Goal: Find specific page/section: Find specific page/section

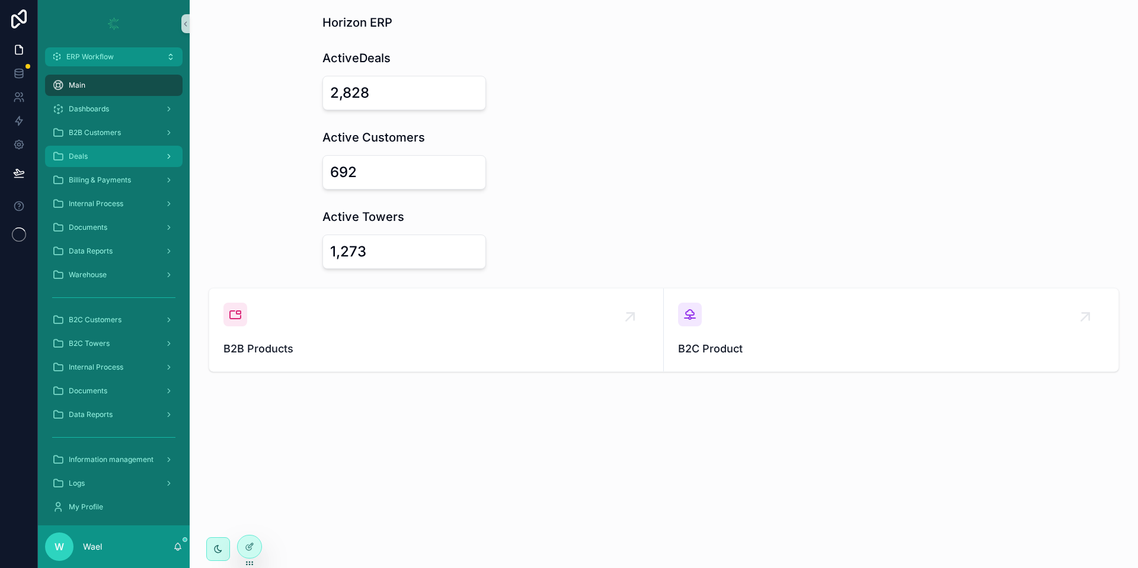
click at [134, 151] on div "Deals" at bounding box center [113, 156] width 123 height 19
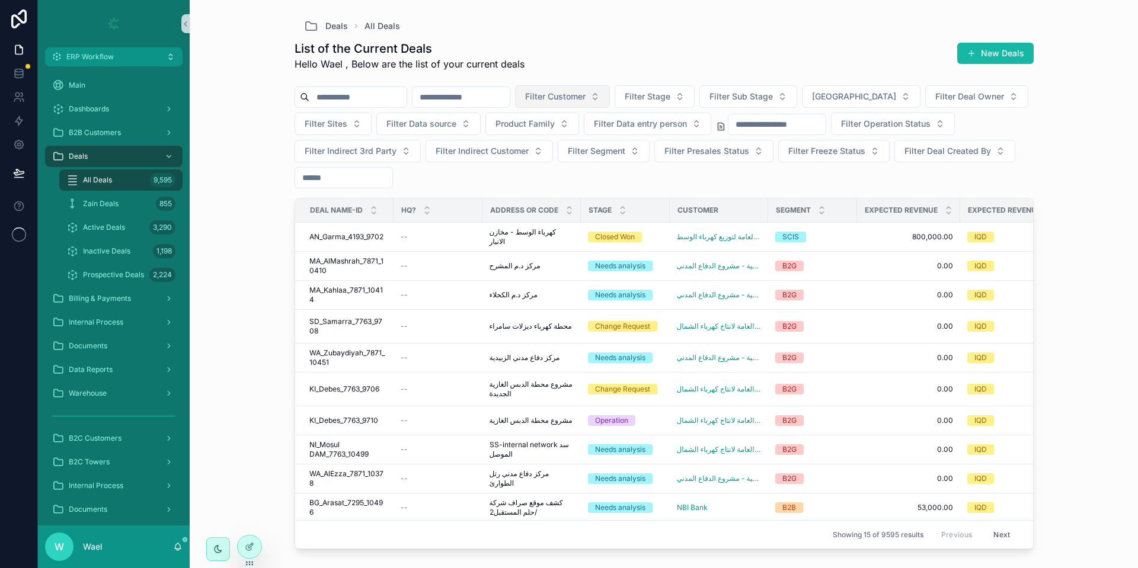
click at [585, 94] on span "Filter Customer" at bounding box center [555, 97] width 60 height 12
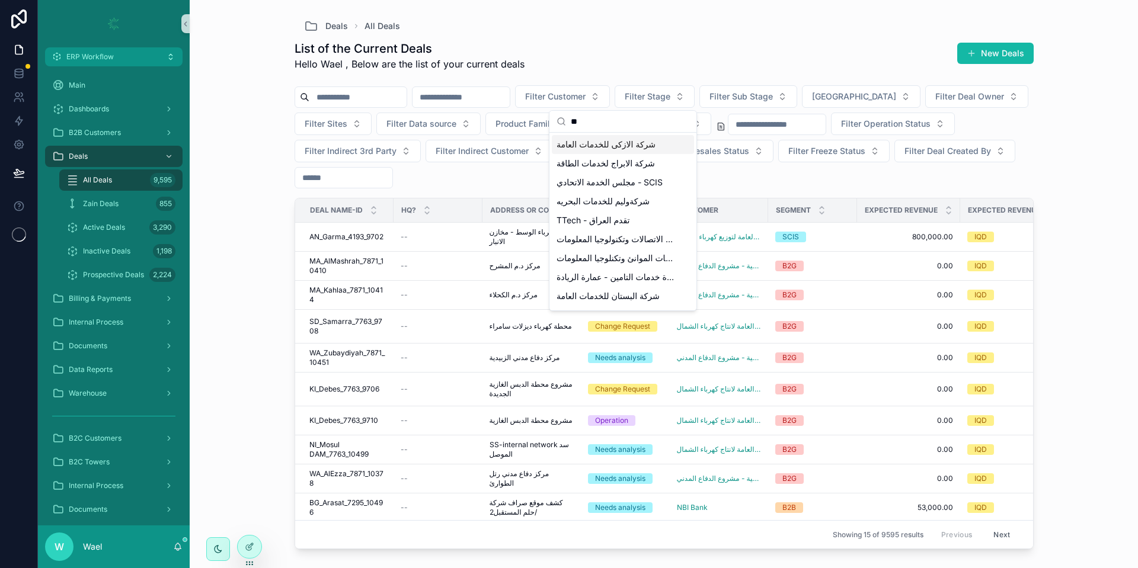
type input "*"
click at [393, 93] on input "scrollable content" at bounding box center [357, 97] width 97 height 17
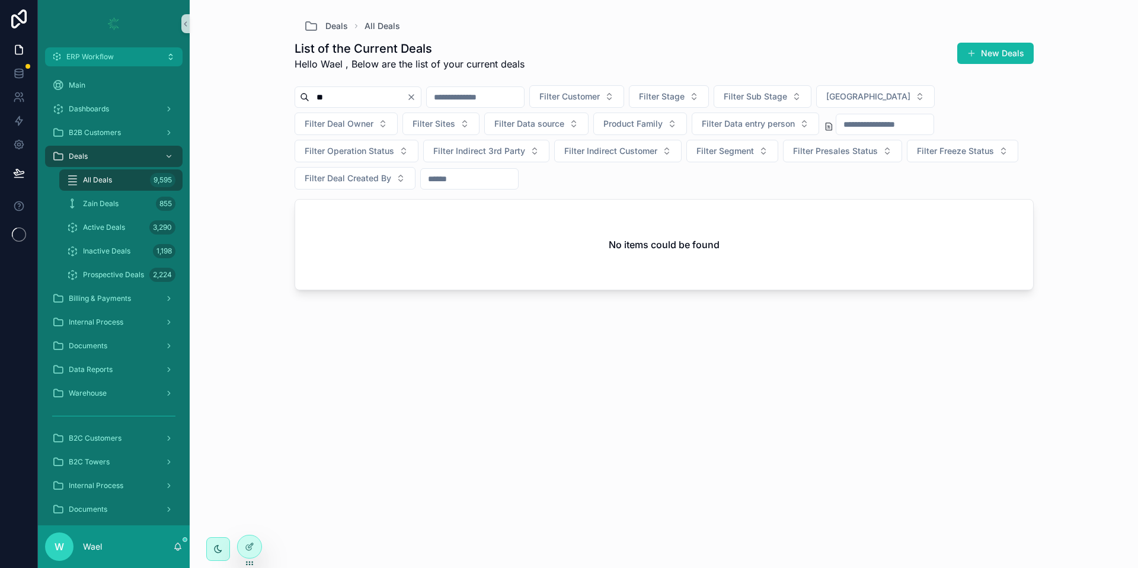
type input "*"
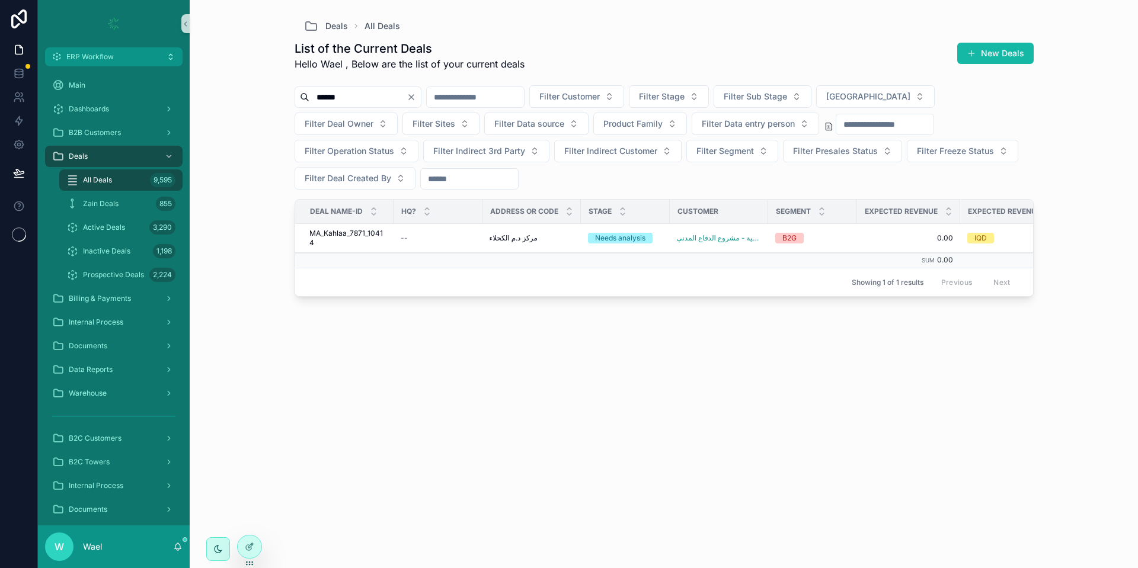
type input "*******"
click at [350, 233] on span "MA_Kahlaa_7871_10414" at bounding box center [347, 238] width 77 height 19
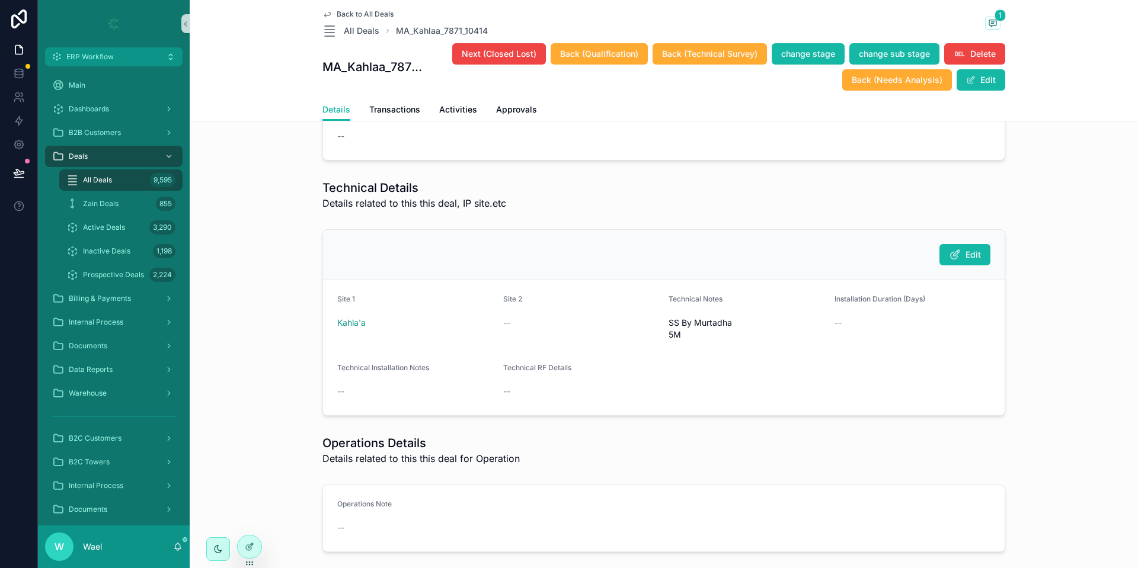
scroll to position [2884, 0]
click at [954, 260] on icon "scrollable content" at bounding box center [955, 254] width 12 height 12
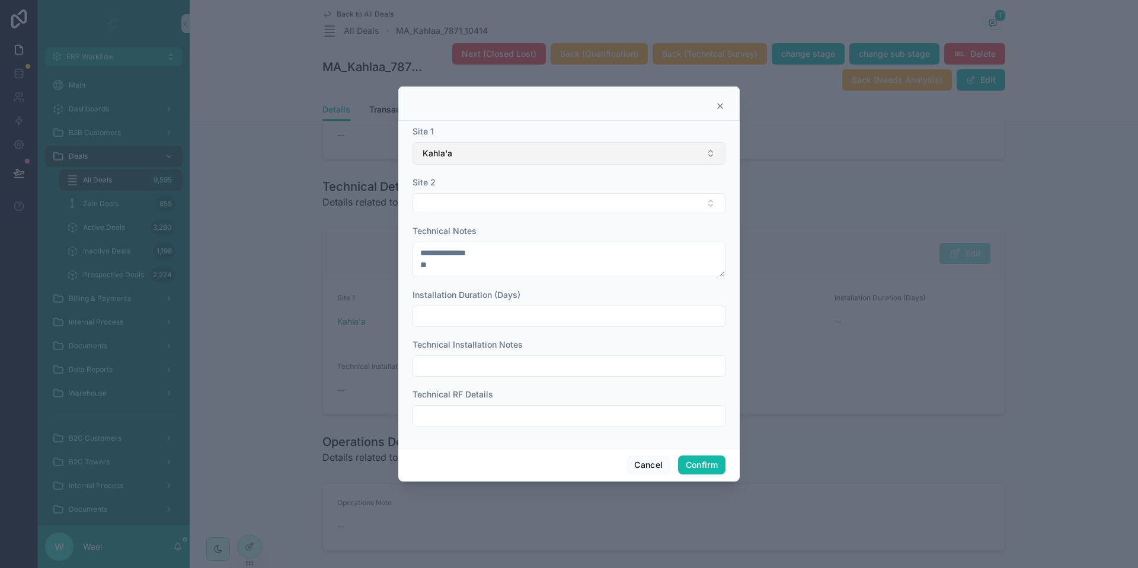
click at [549, 162] on button "Kahla'a" at bounding box center [568, 153] width 313 height 23
type input "*"
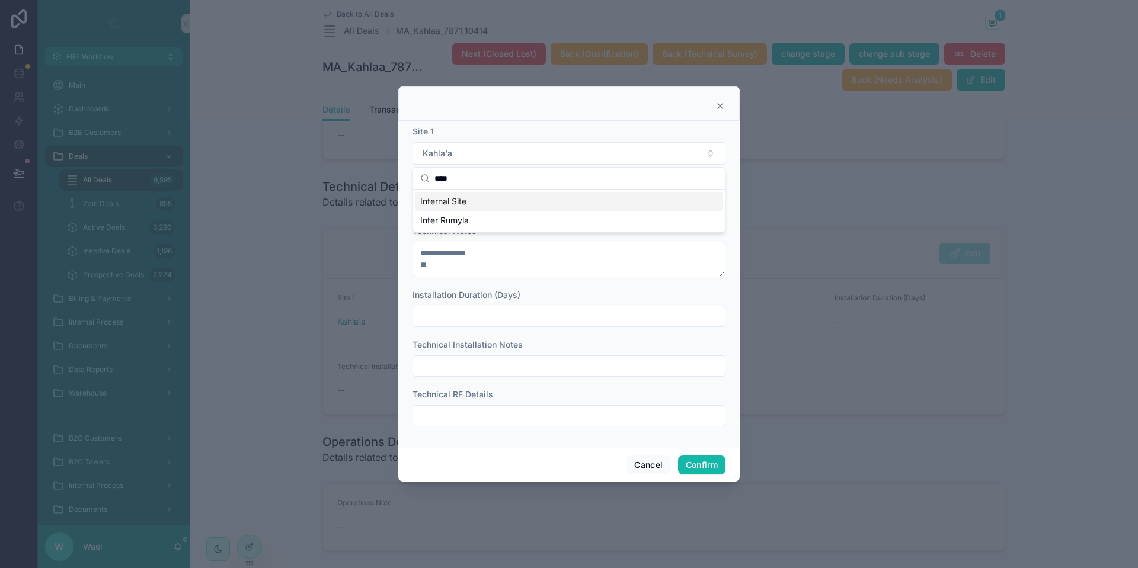
type input "****"
click at [529, 201] on div "Internal Site" at bounding box center [568, 201] width 307 height 19
click at [706, 463] on button "Confirm" at bounding box center [701, 465] width 47 height 19
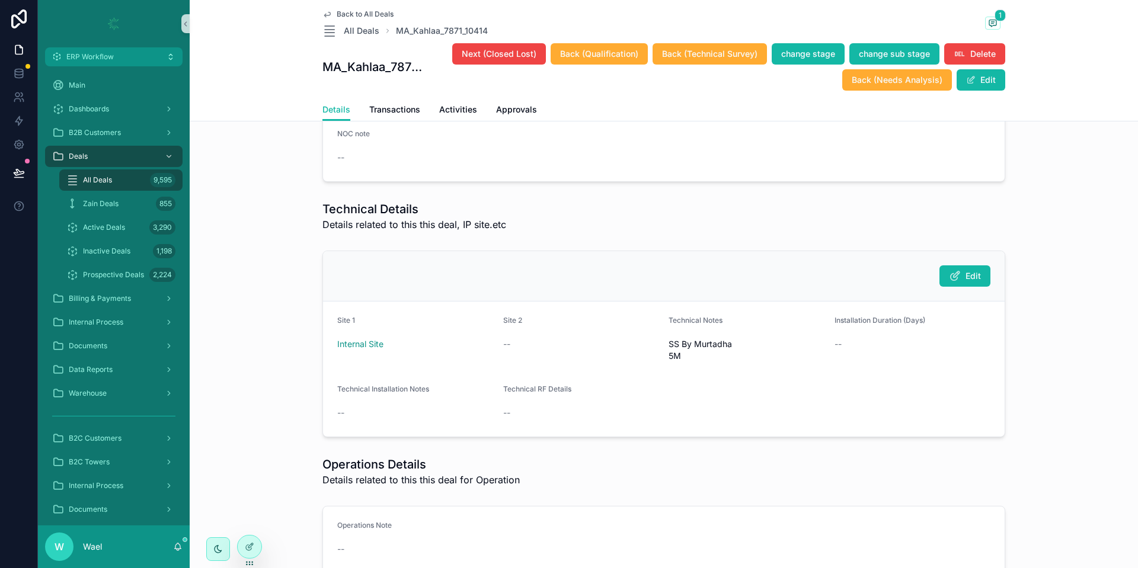
scroll to position [2874, 0]
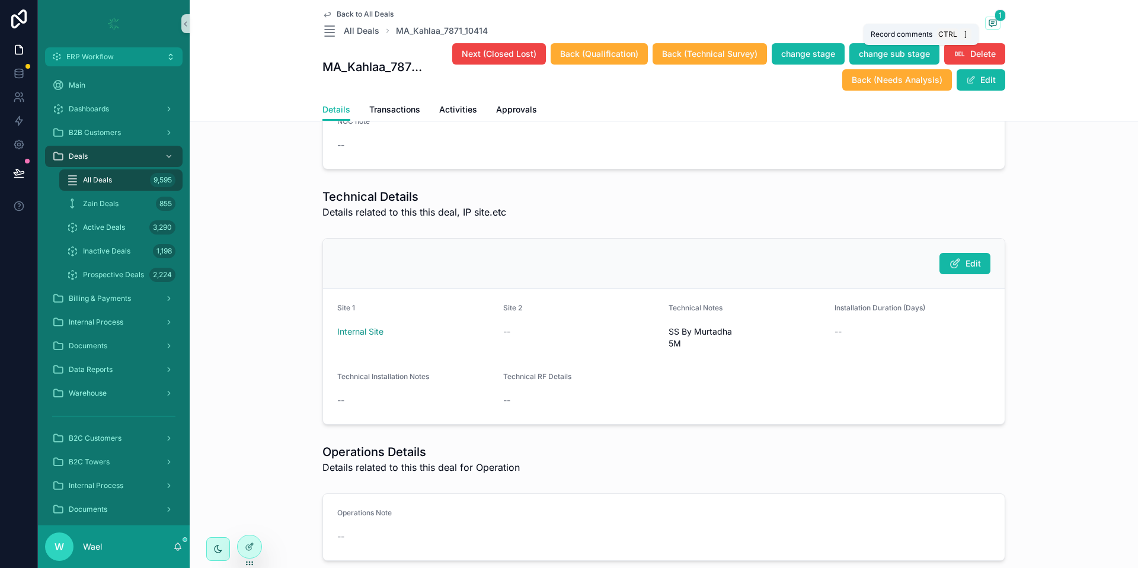
click at [989, 20] on icon "scrollable content" at bounding box center [992, 23] width 7 height 7
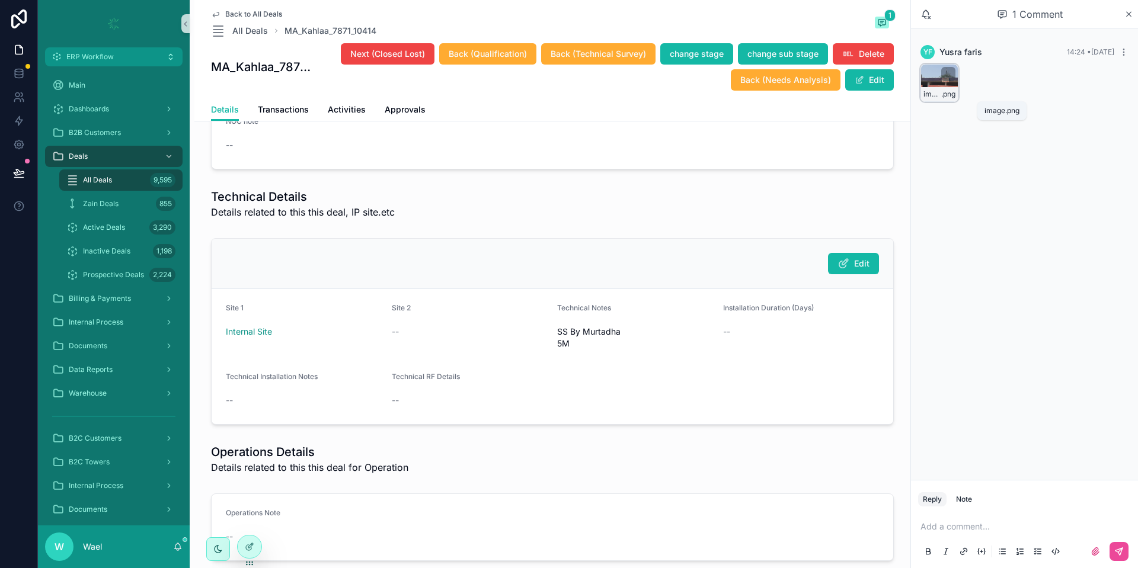
click at [924, 94] on span "image" at bounding box center [932, 93] width 18 height 9
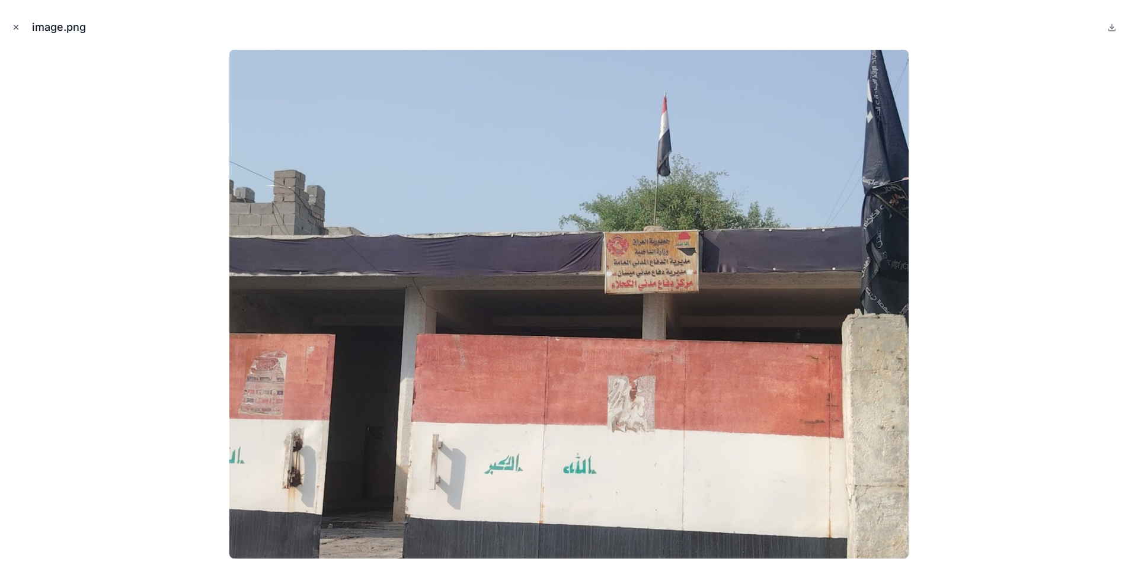
click at [17, 29] on icon "Close modal" at bounding box center [16, 27] width 8 height 8
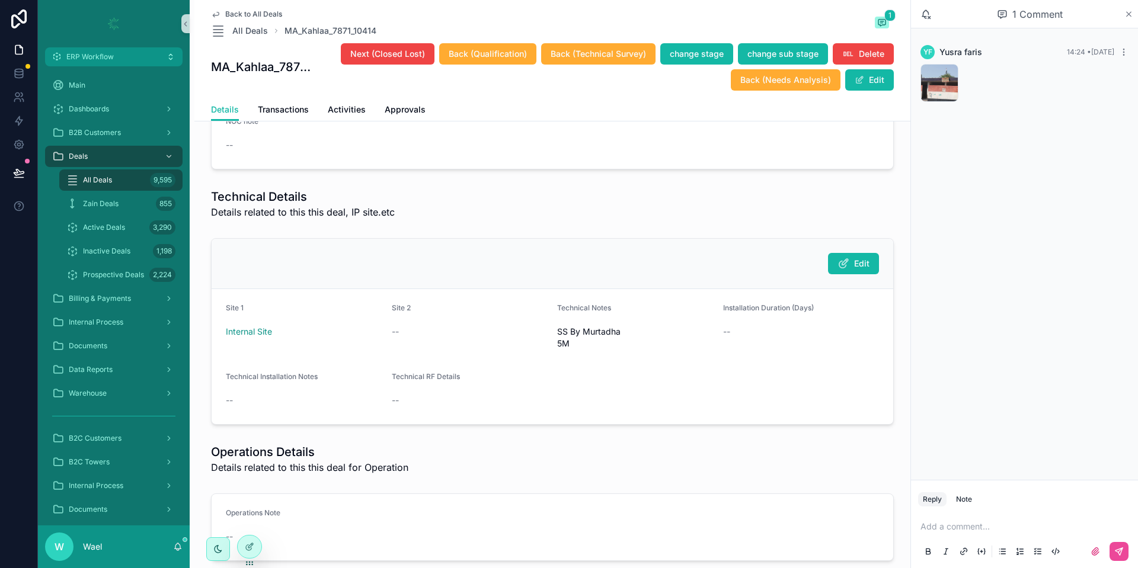
click at [1126, 16] on icon "scrollable content" at bounding box center [1128, 14] width 5 height 5
